Goal: Information Seeking & Learning: Learn about a topic

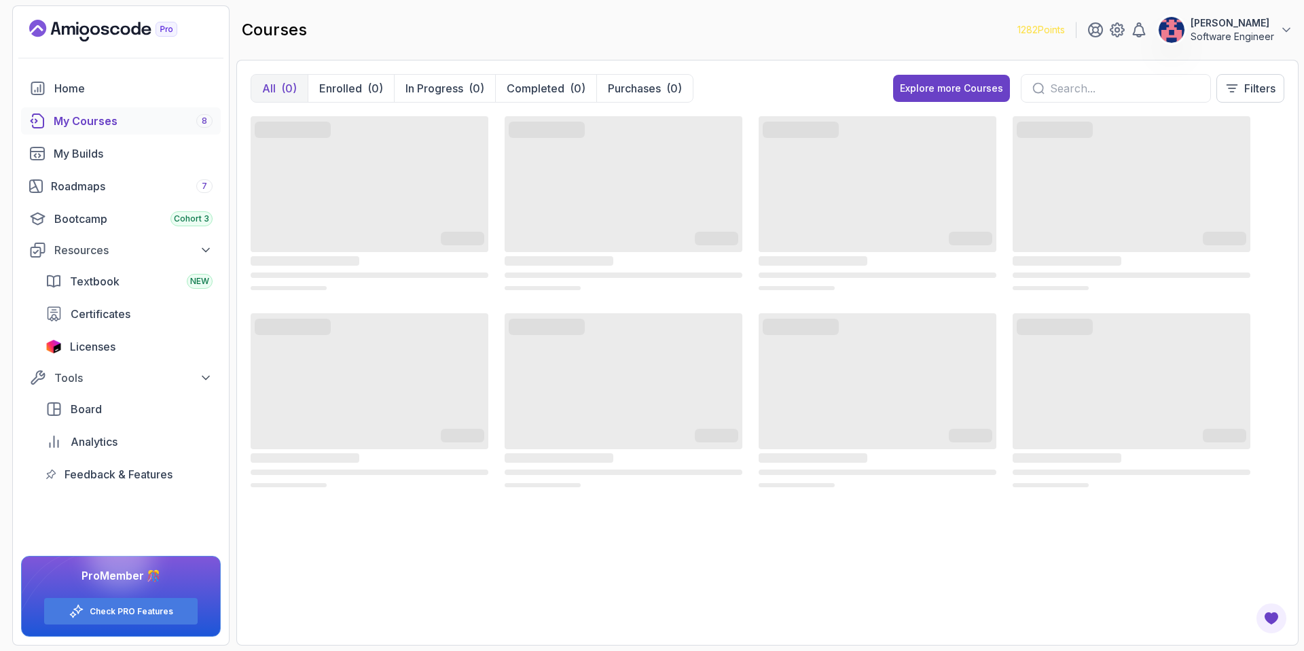
click at [1051, 92] on input "text" at bounding box center [1124, 88] width 149 height 16
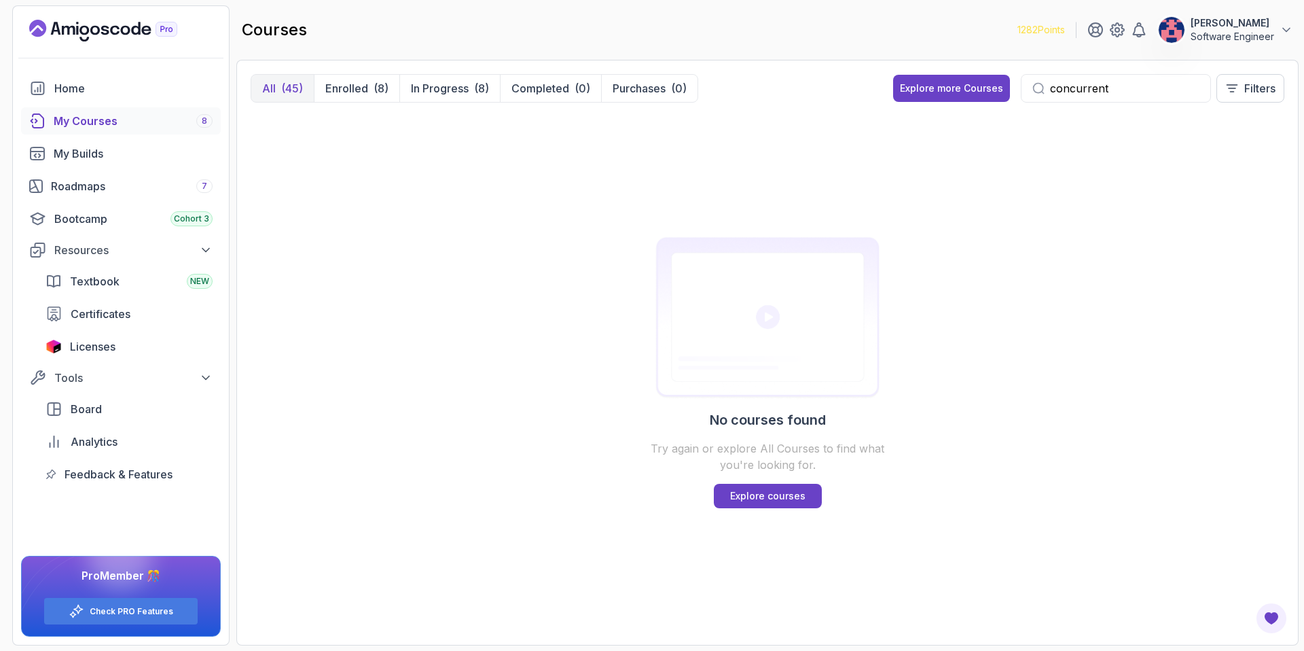
click at [1149, 96] on input "concurrent" at bounding box center [1124, 88] width 149 height 16
type input "concurrent"
click at [1149, 96] on div "concurrent" at bounding box center [1116, 88] width 190 height 29
click at [1103, 86] on input "concurrent" at bounding box center [1124, 88] width 149 height 16
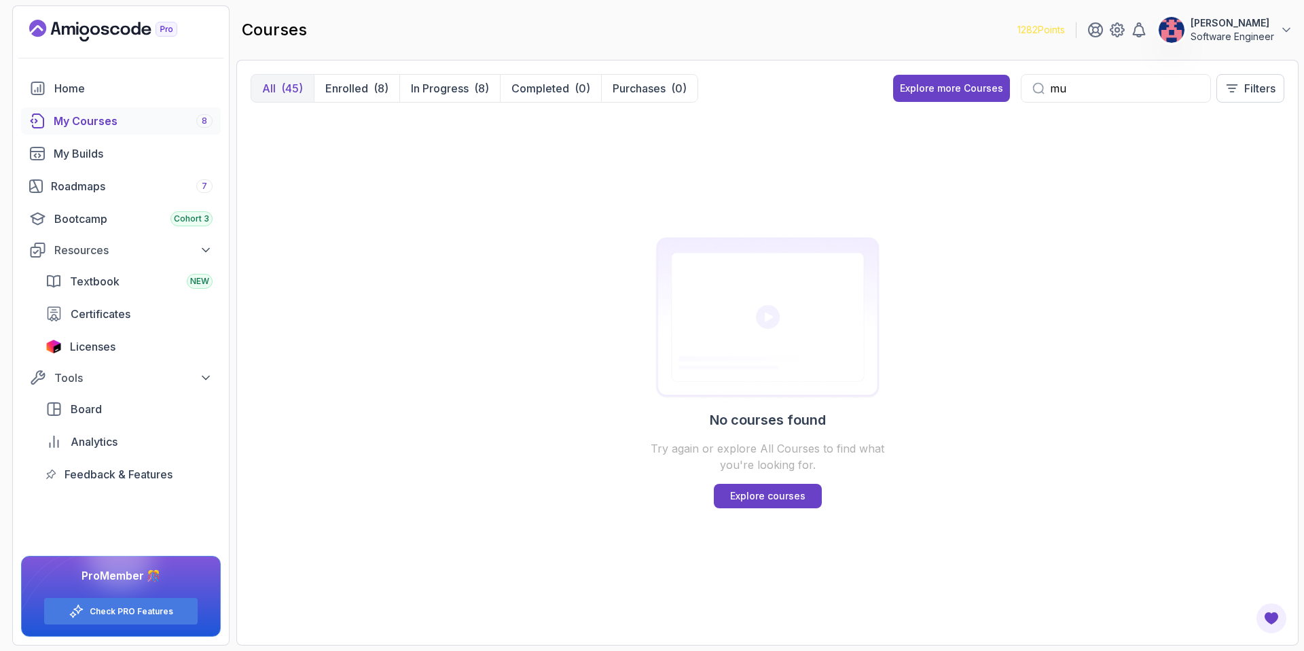
type input "m"
type input "h"
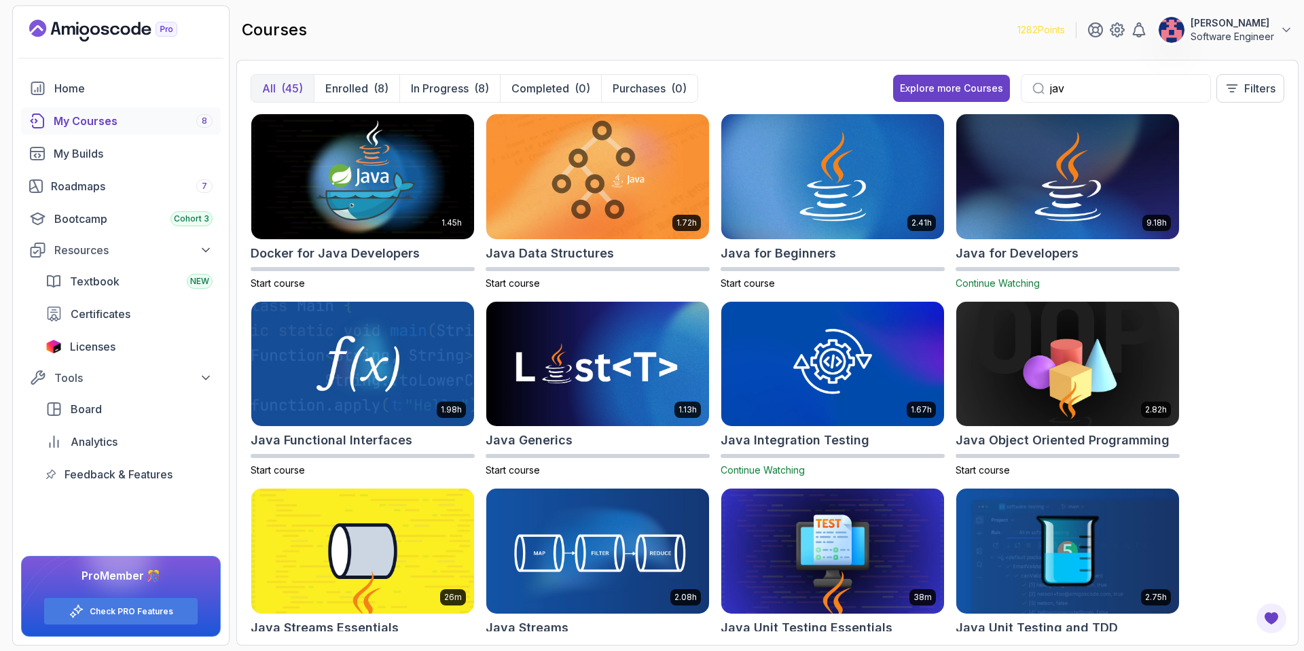
type input "java"
click at [1077, 91] on input "java" at bounding box center [1124, 88] width 149 height 16
